Goal: Navigation & Orientation: Go to known website

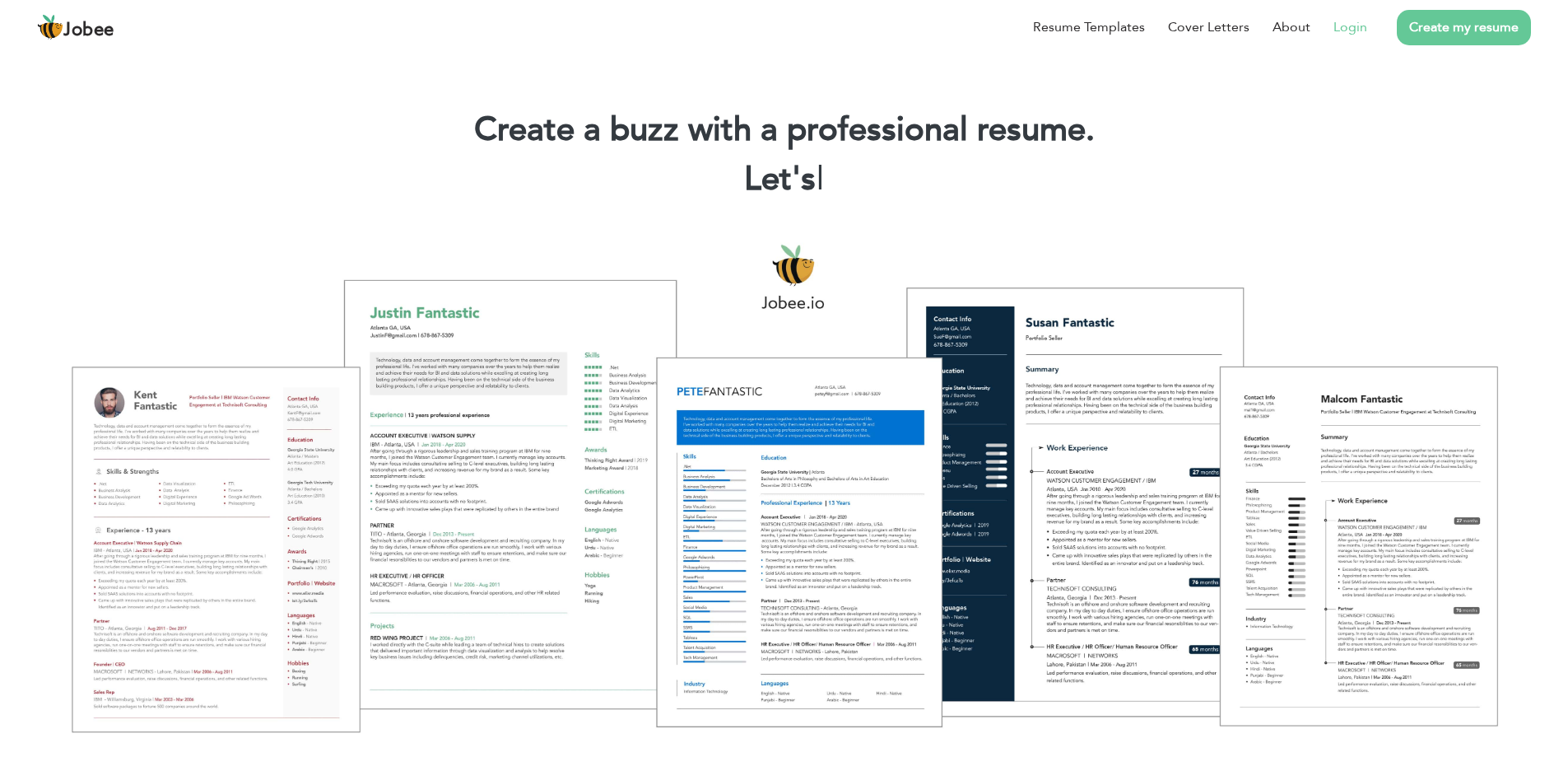
click at [1337, 25] on link "Login" at bounding box center [1350, 26] width 34 height 19
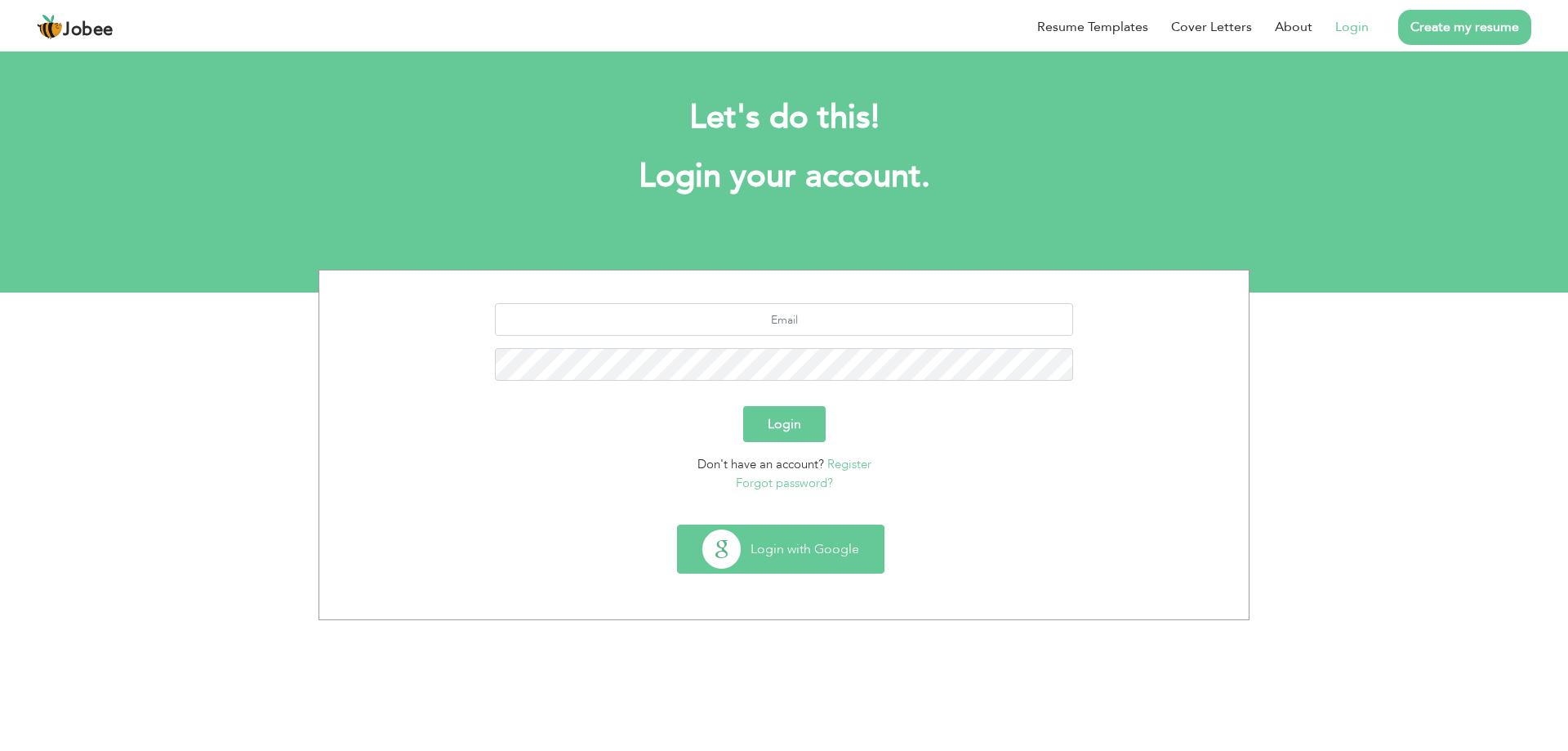
click at [782, 547] on button "Login with Google" at bounding box center [781, 549] width 206 height 48
